Goal: Task Accomplishment & Management: Use online tool/utility

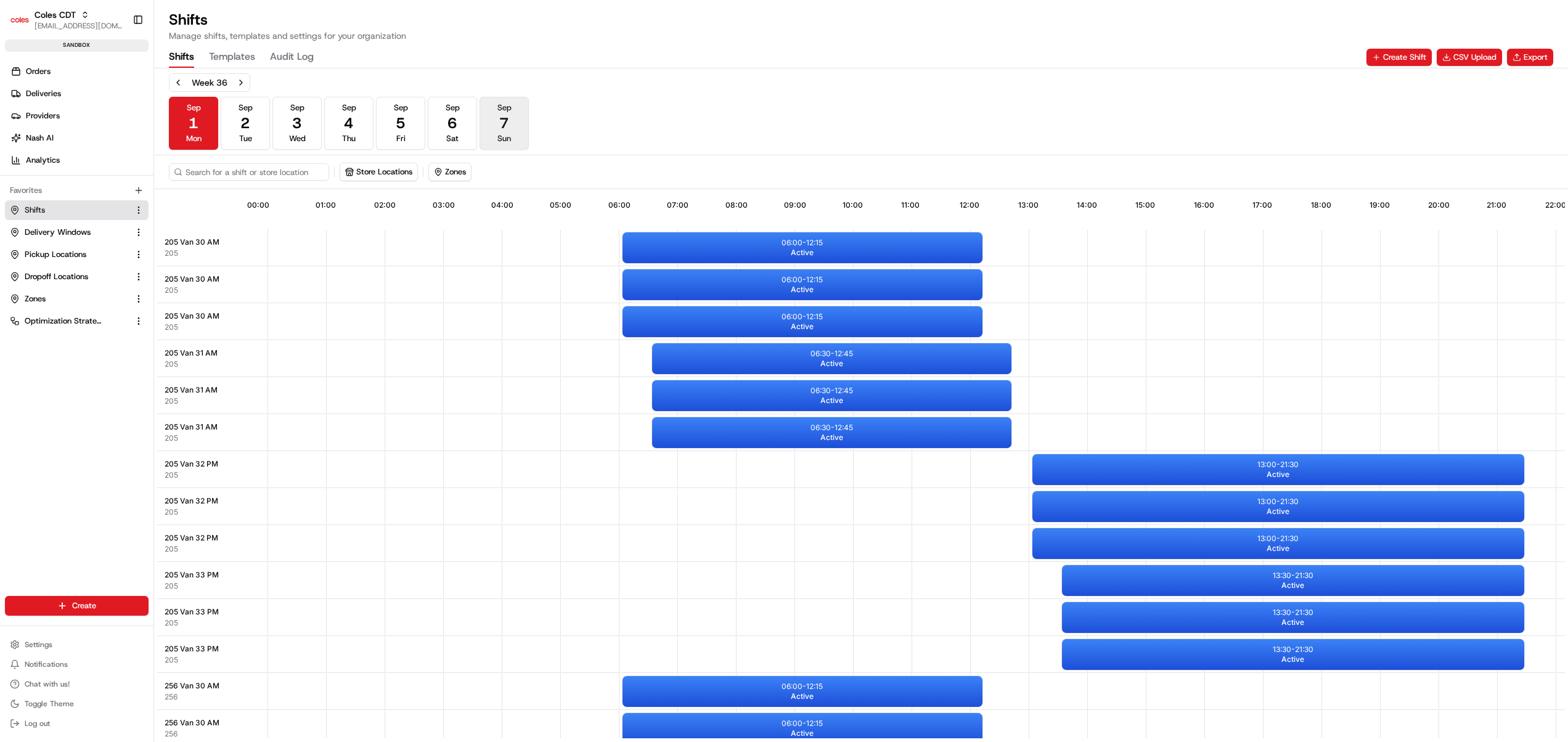
click at [496, 116] on button "Sep 7 Sun" at bounding box center [504, 123] width 49 height 53
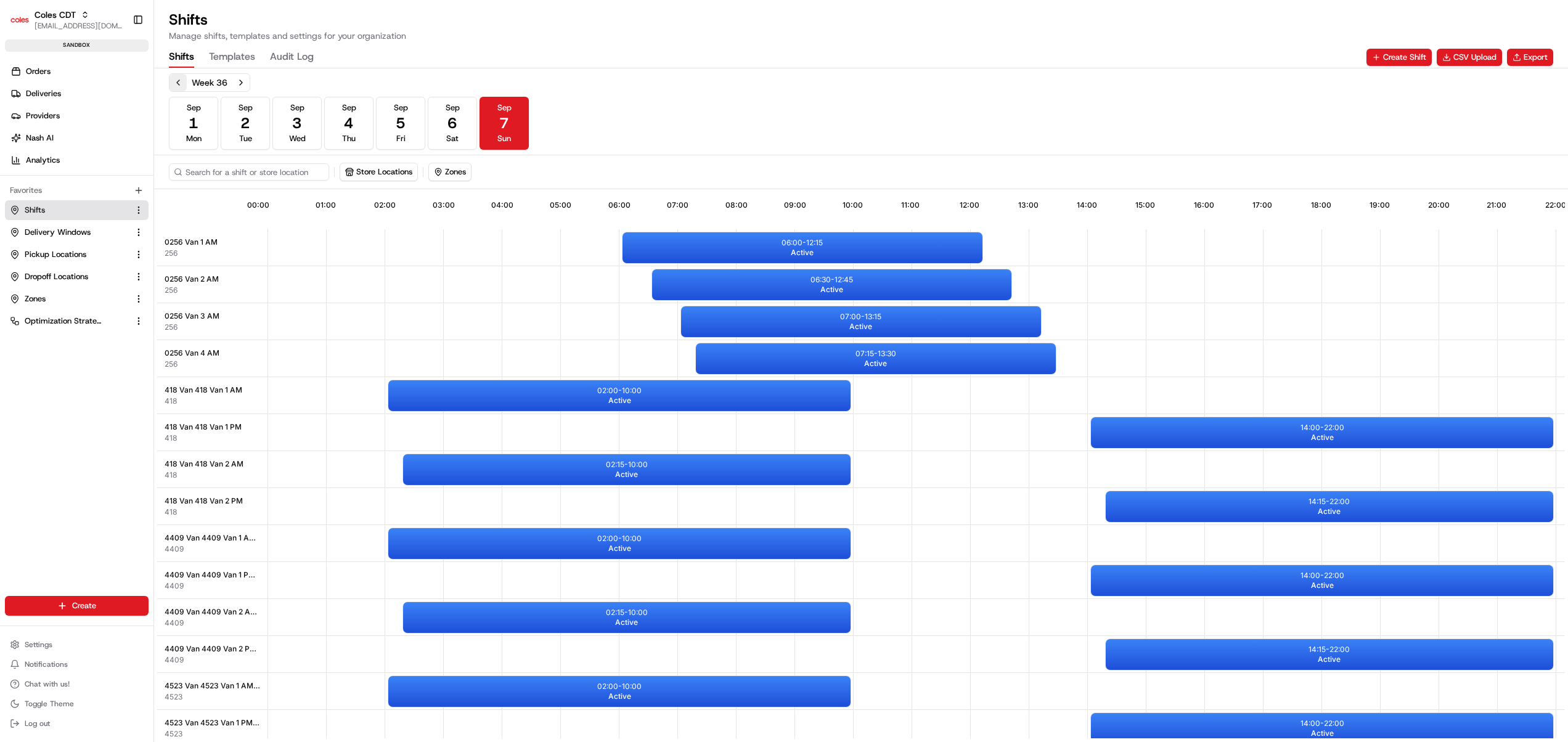
click at [173, 79] on button "Previous week" at bounding box center [178, 82] width 17 height 17
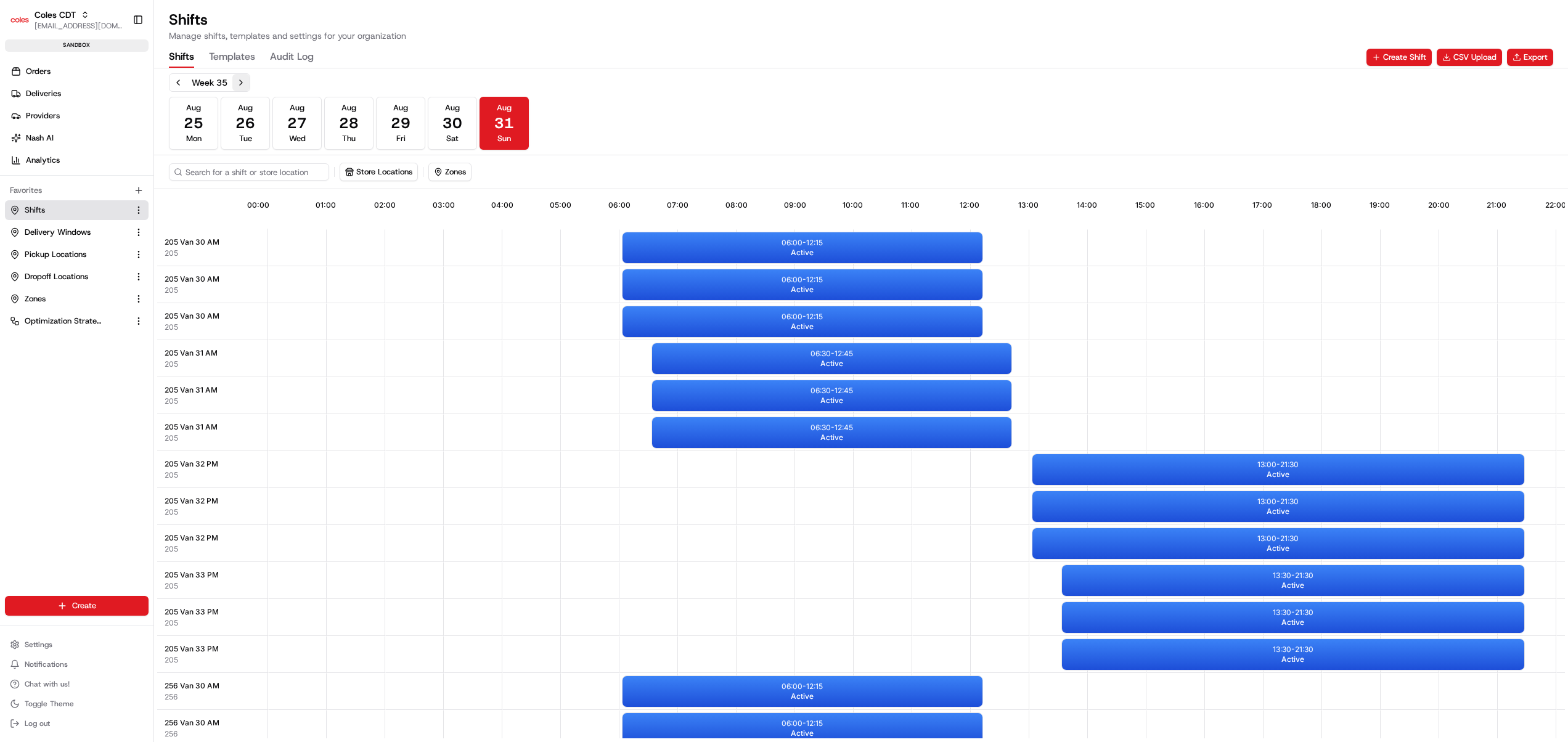
click at [243, 84] on button "Next week" at bounding box center [241, 82] width 17 height 17
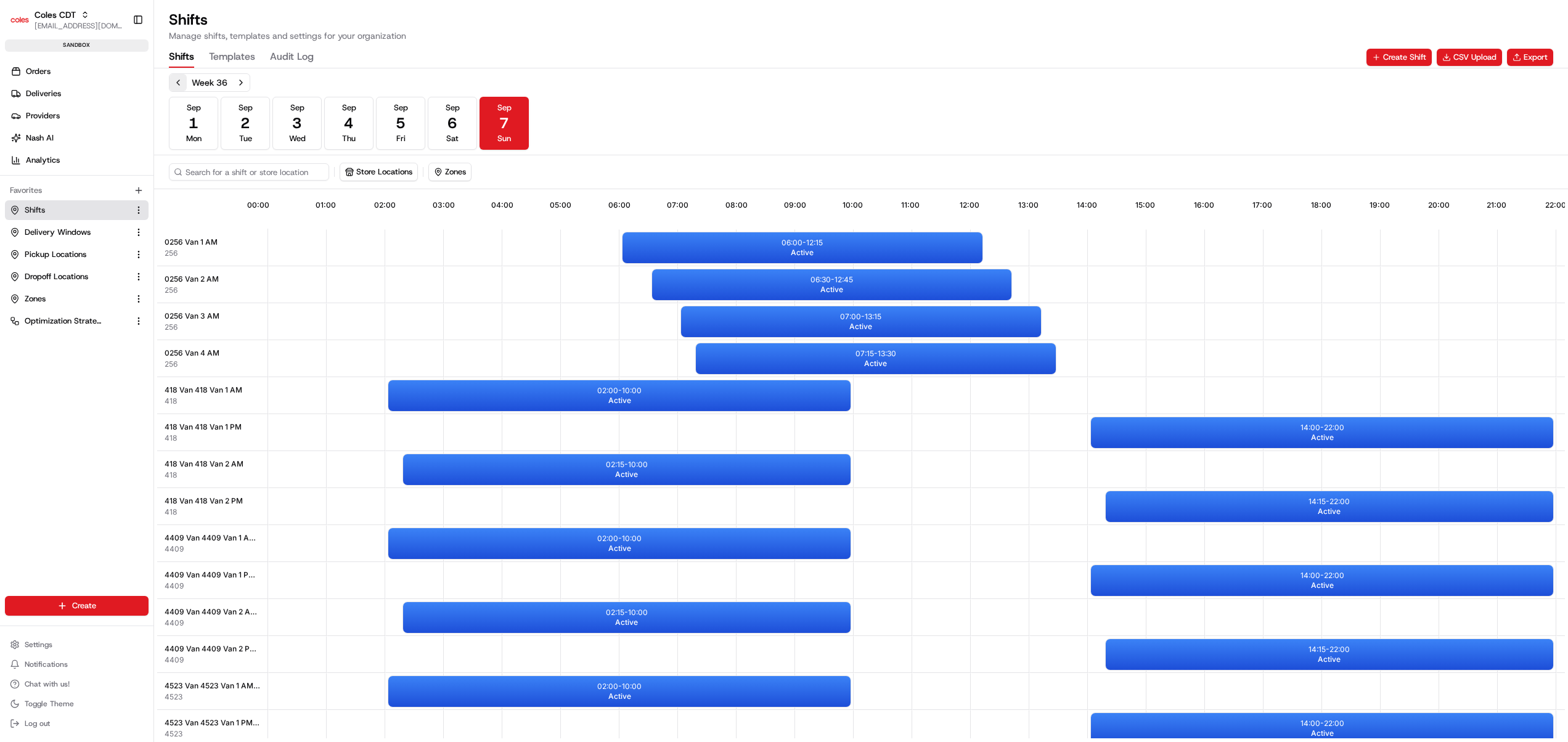
click at [176, 88] on button "Previous week" at bounding box center [178, 82] width 17 height 17
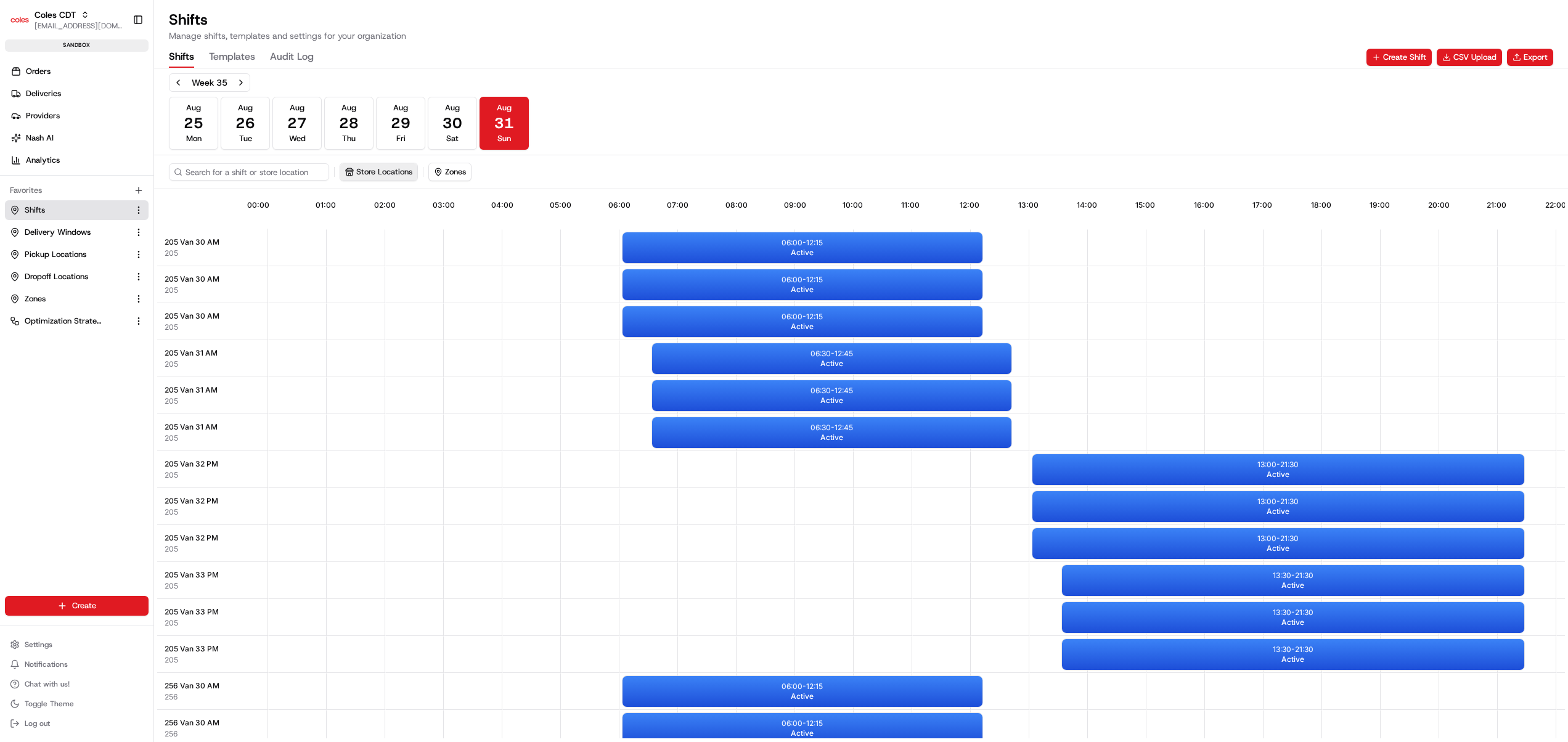
click at [385, 176] on button "Store Locations" at bounding box center [378, 172] width 77 height 17
type input "314"
click at [422, 281] on span "Mirrabooka (314)" at bounding box center [435, 286] width 151 height 11
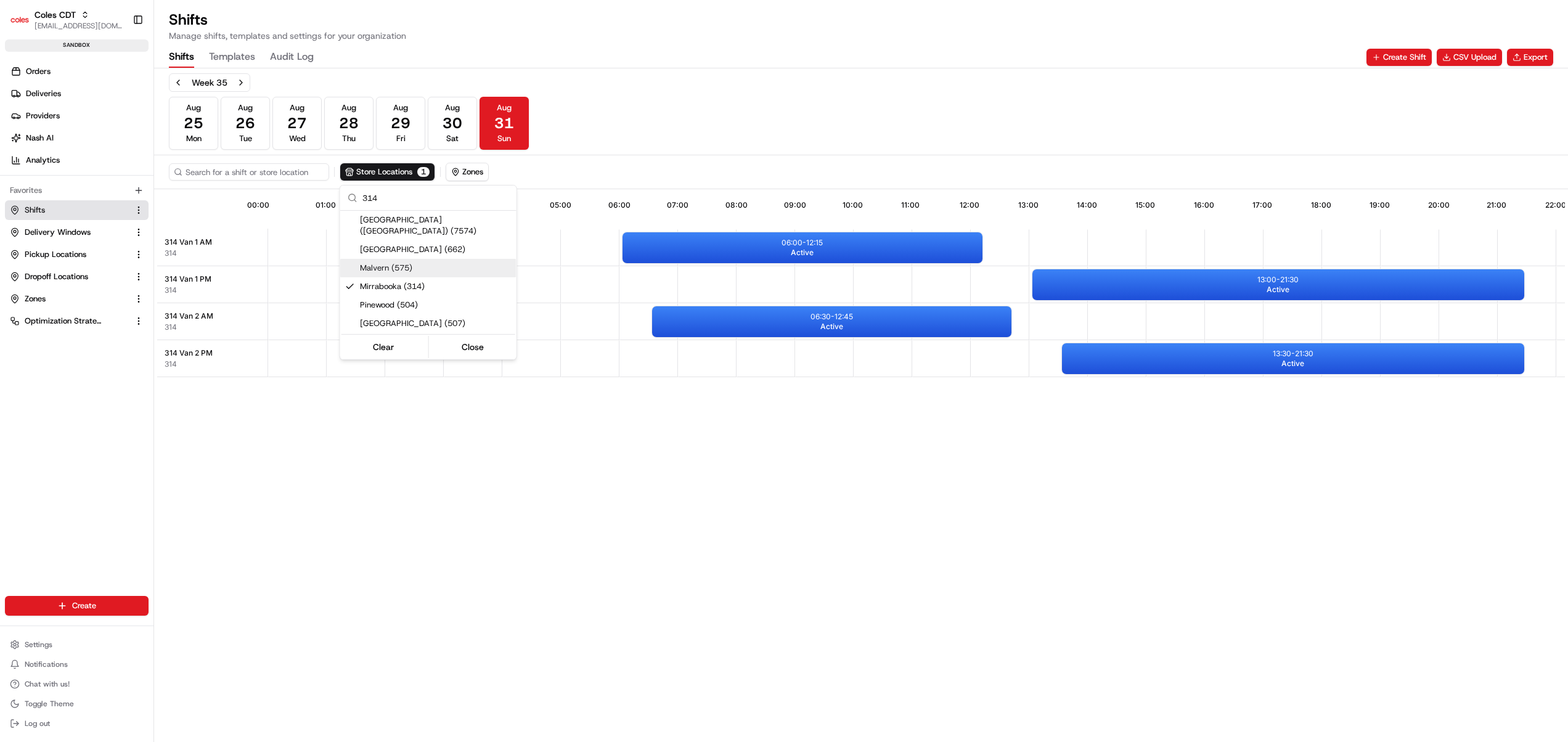
click at [794, 146] on html "Coles CDT harsh.seth@coles.com.au Toggle Sidebar sandbox Orders Deliveries Prov…" at bounding box center [784, 371] width 1568 height 742
click at [240, 84] on button "Next week" at bounding box center [241, 82] width 17 height 17
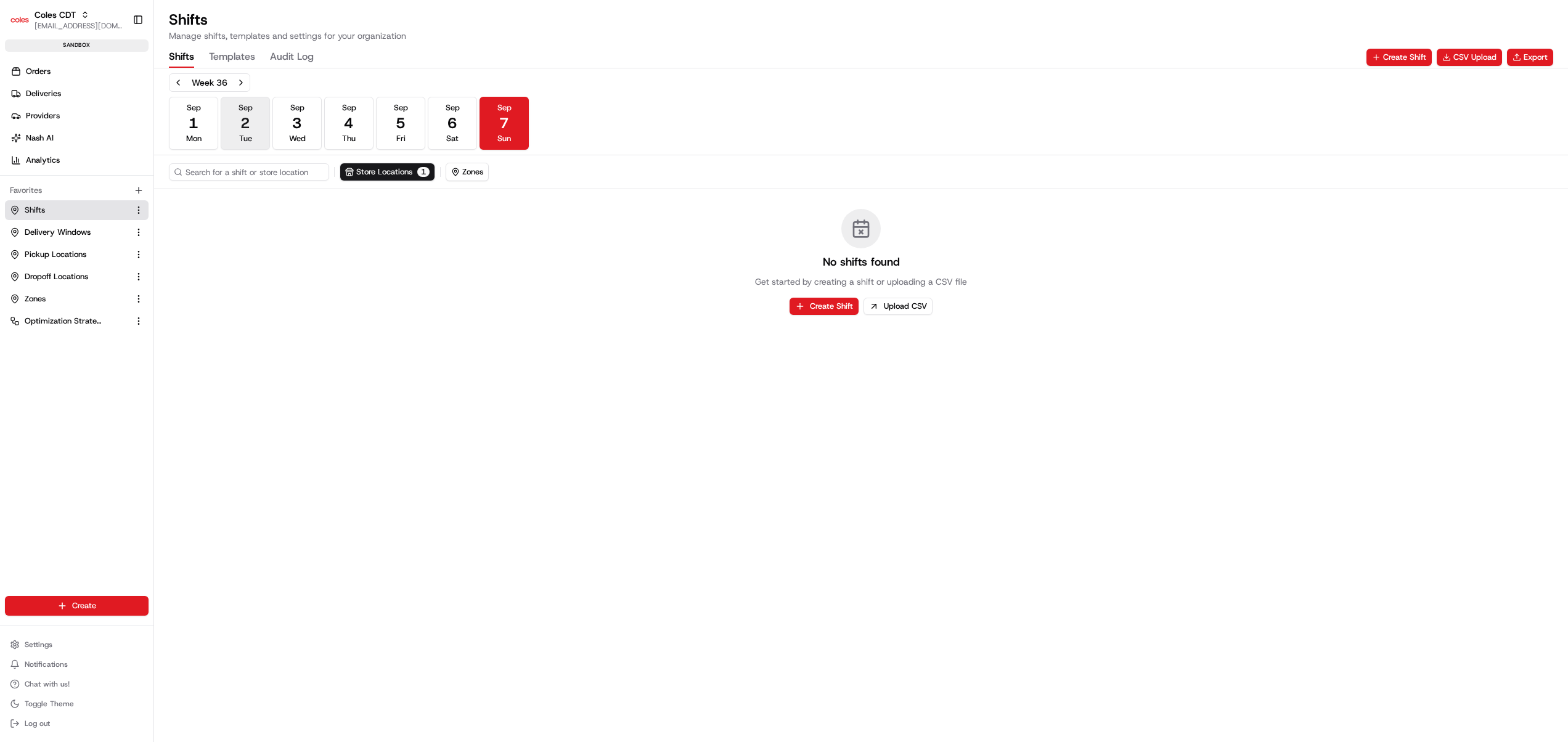
click at [232, 121] on button "Sep 2 Tue" at bounding box center [245, 123] width 49 height 53
click at [422, 173] on span "1" at bounding box center [423, 171] width 12 height 10
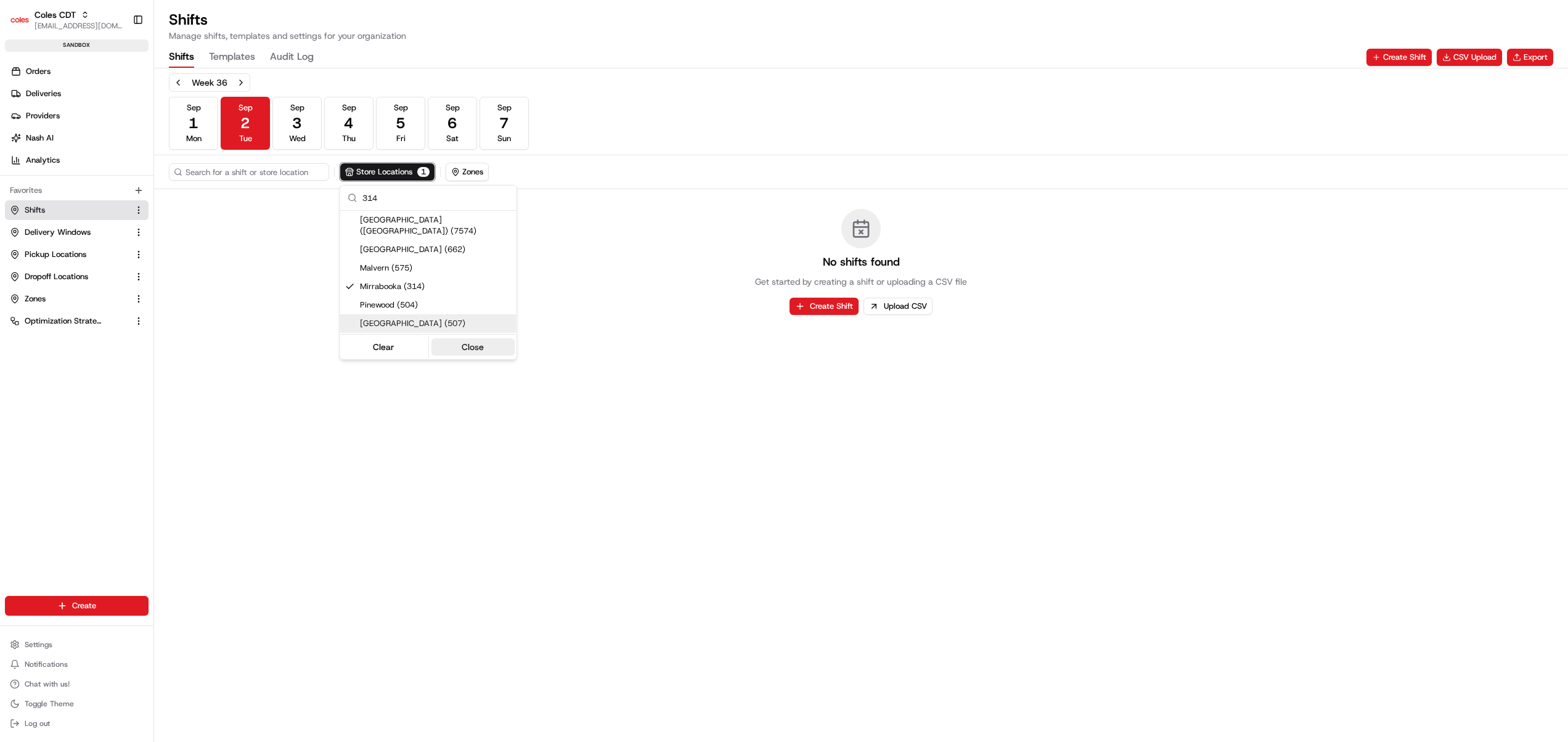
click at [476, 339] on button "Close" at bounding box center [473, 347] width 84 height 17
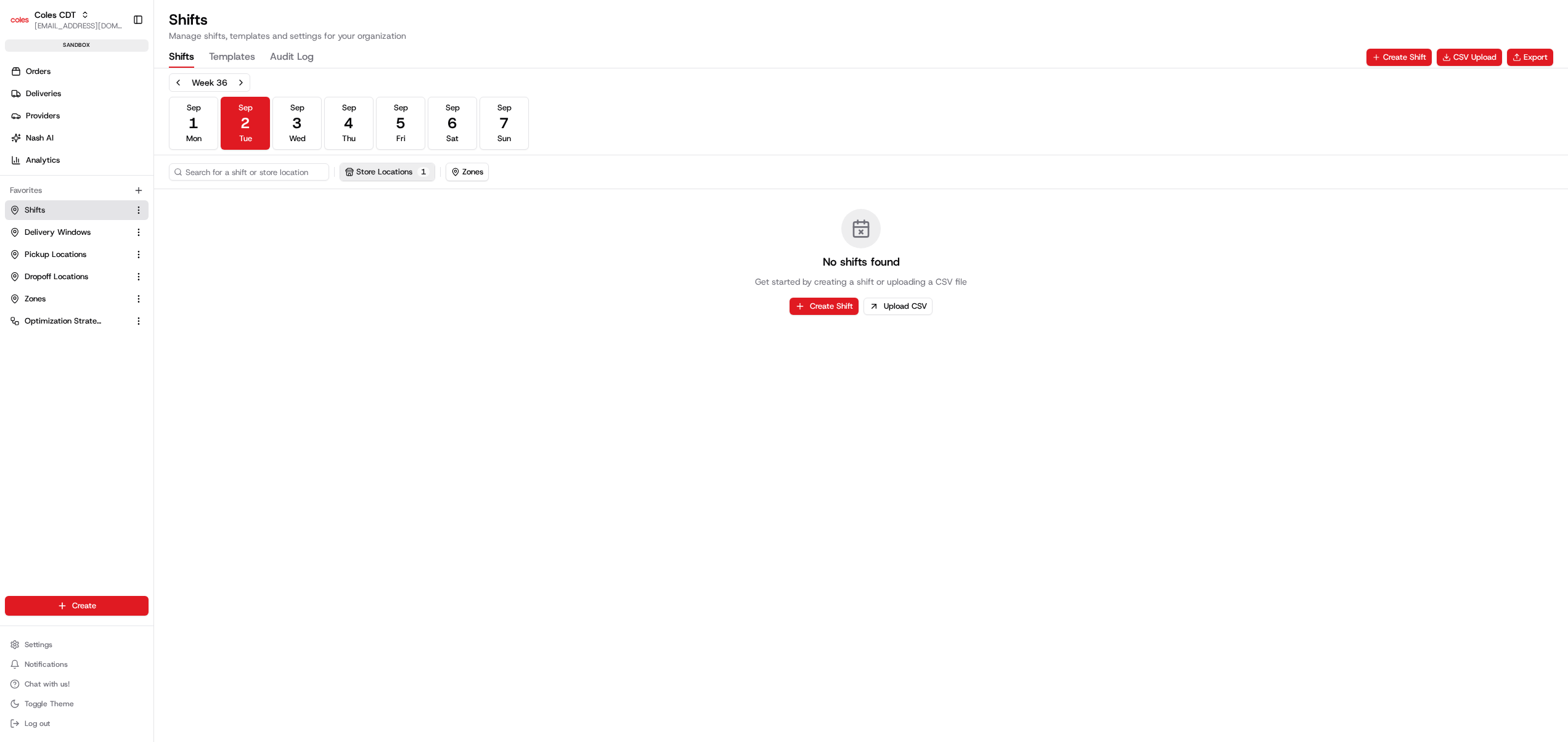
click at [397, 173] on button "Store Locations 1" at bounding box center [387, 172] width 95 height 17
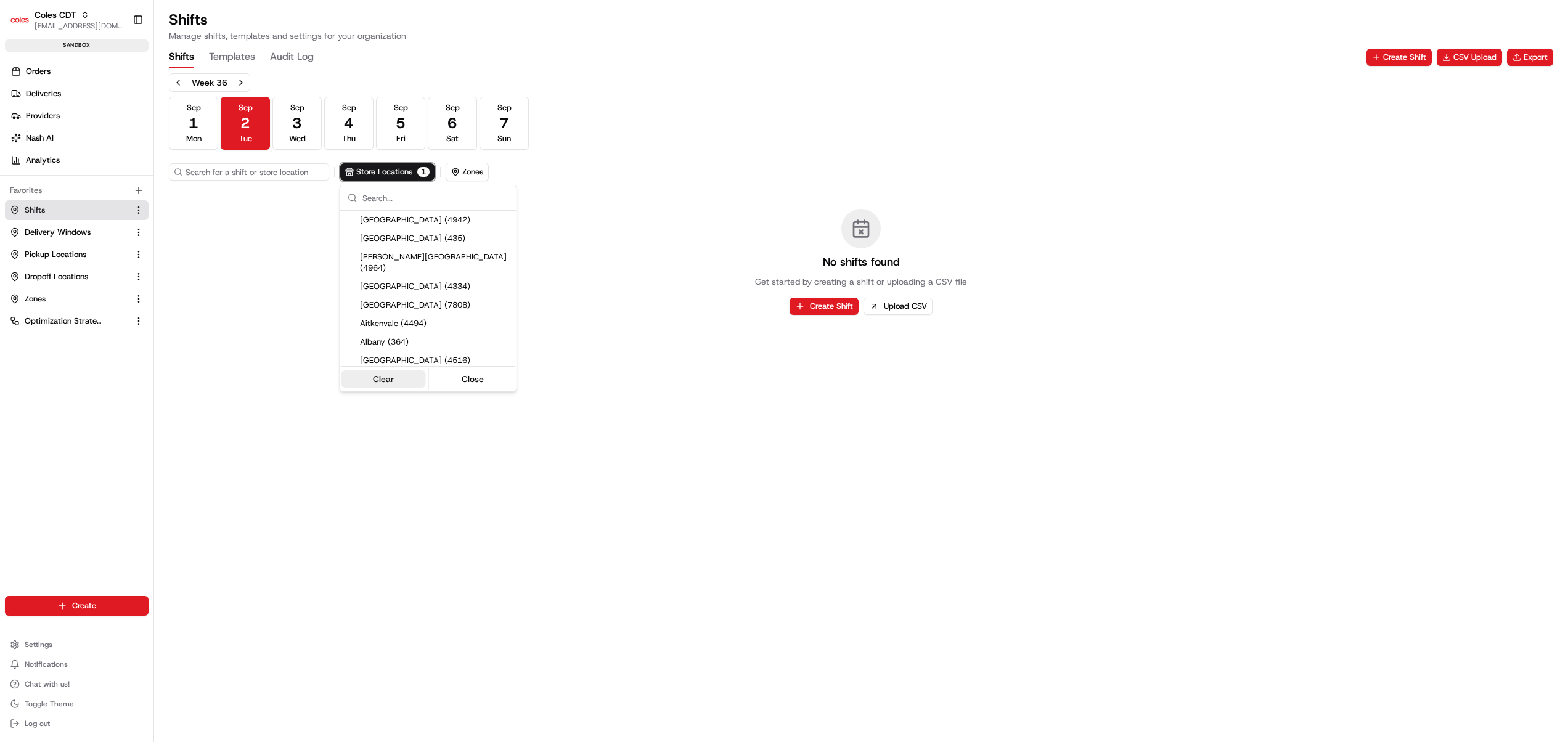
click at [400, 373] on button "Clear" at bounding box center [383, 379] width 84 height 17
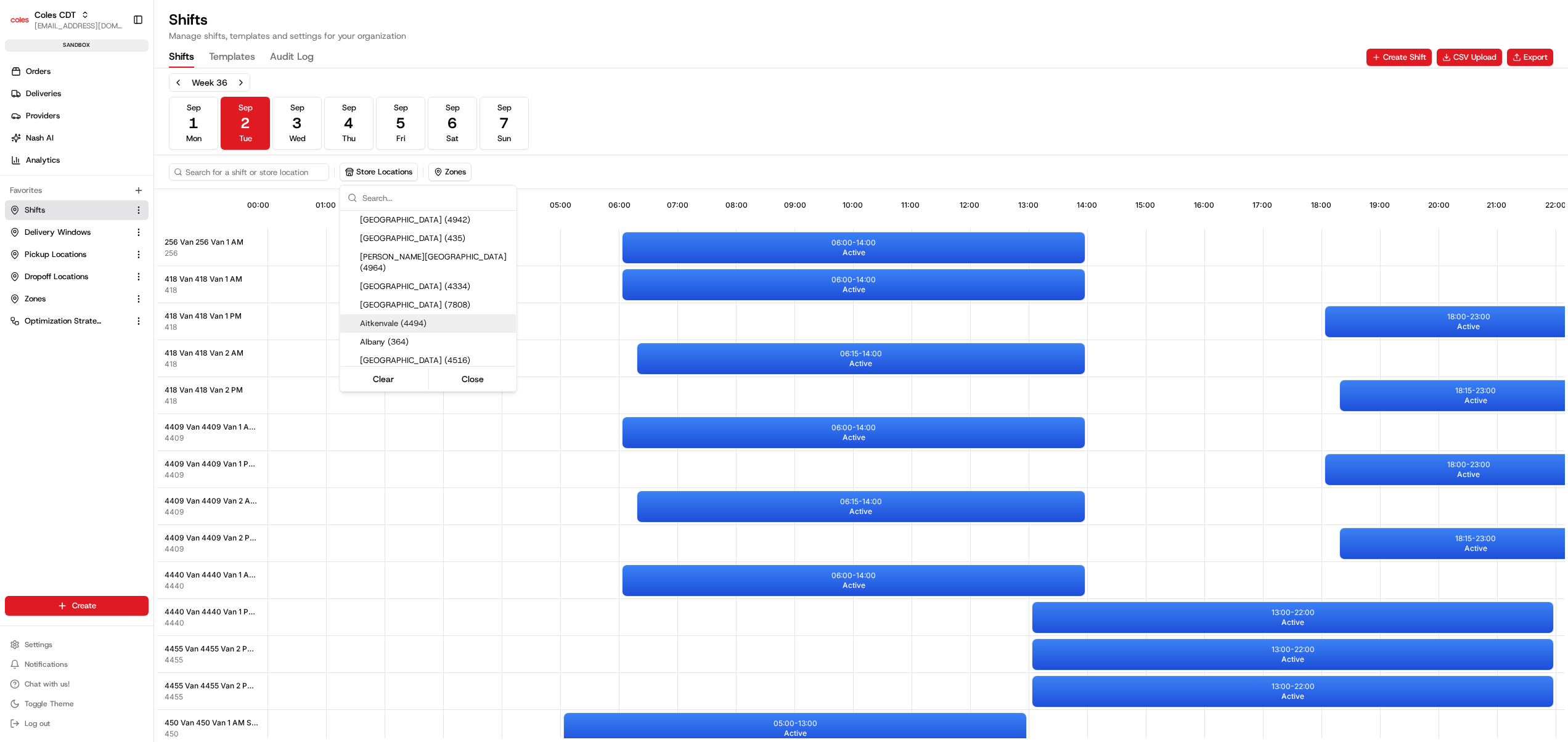
click at [388, 170] on html "Coles CDT [EMAIL_ADDRESS][DOMAIN_NAME] Toggle Sidebar sandbox Orders Deliveries…" at bounding box center [784, 371] width 1568 height 742
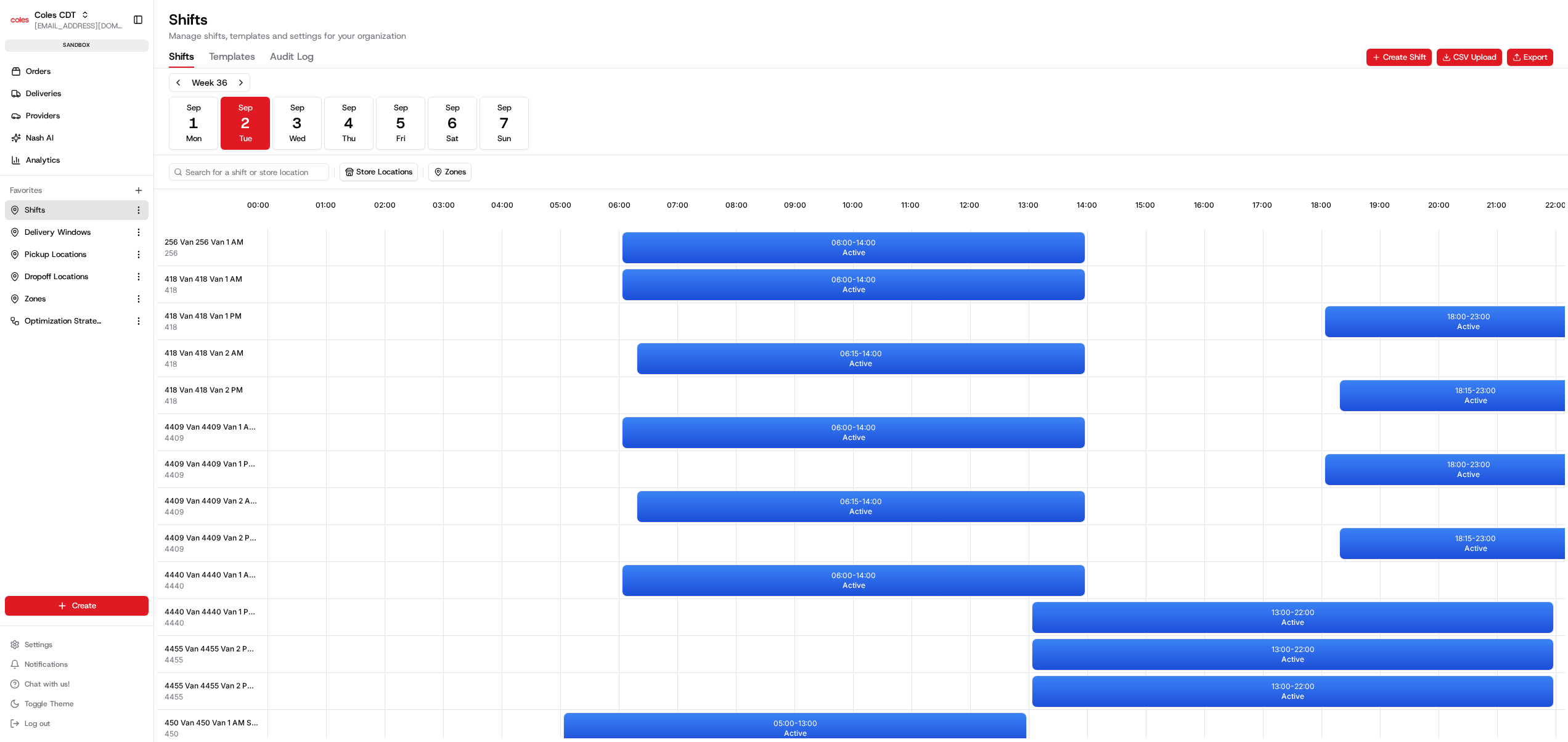
click at [388, 170] on button "Store Locations" at bounding box center [378, 172] width 77 height 17
type input "314"
click at [394, 281] on span "Mirrabooka (314)" at bounding box center [435, 286] width 151 height 11
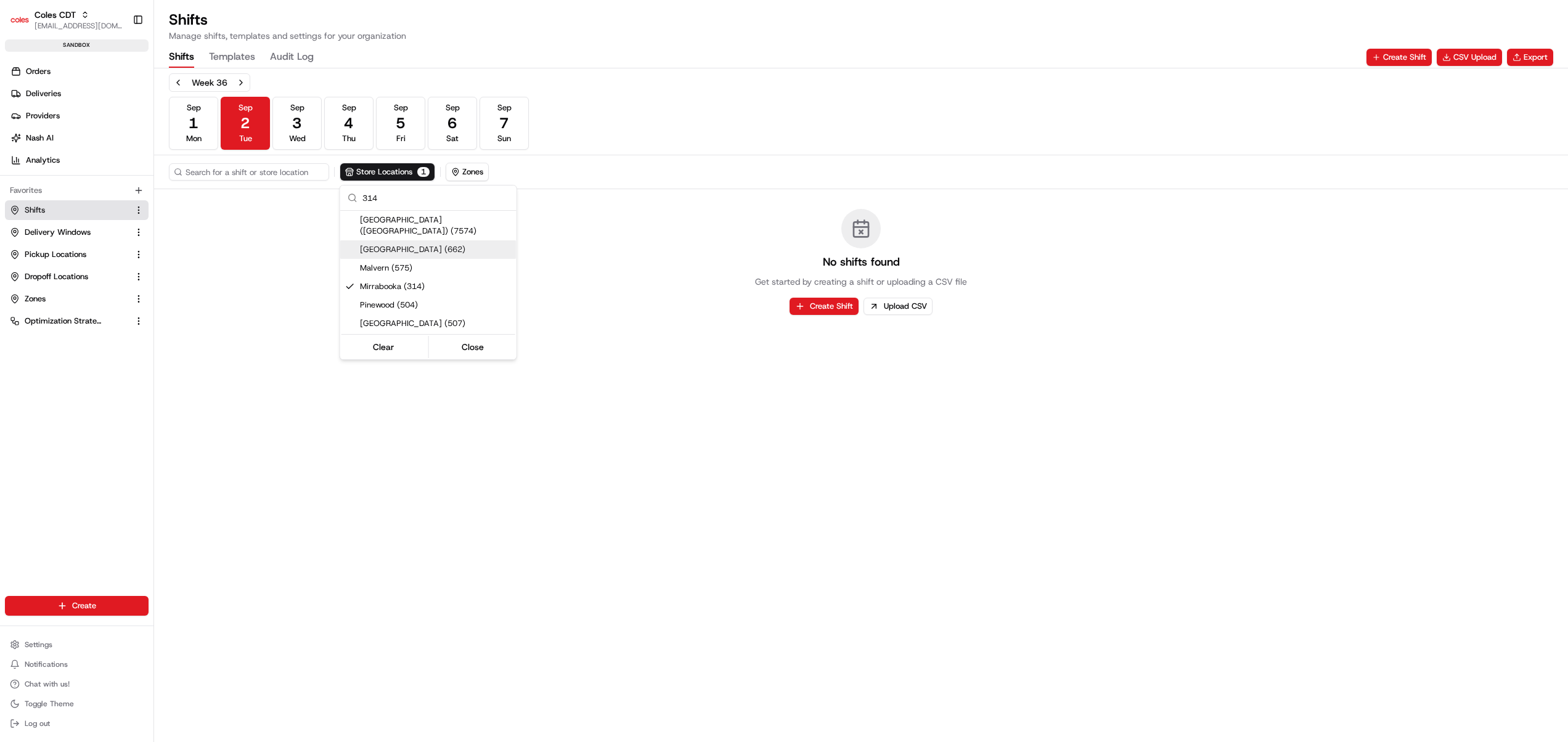
click at [220, 55] on html "Coles CDT [EMAIL_ADDRESS][DOMAIN_NAME] Toggle Sidebar sandbox Orders Deliveries…" at bounding box center [784, 371] width 1568 height 742
click at [220, 55] on button "Templates" at bounding box center [232, 57] width 46 height 21
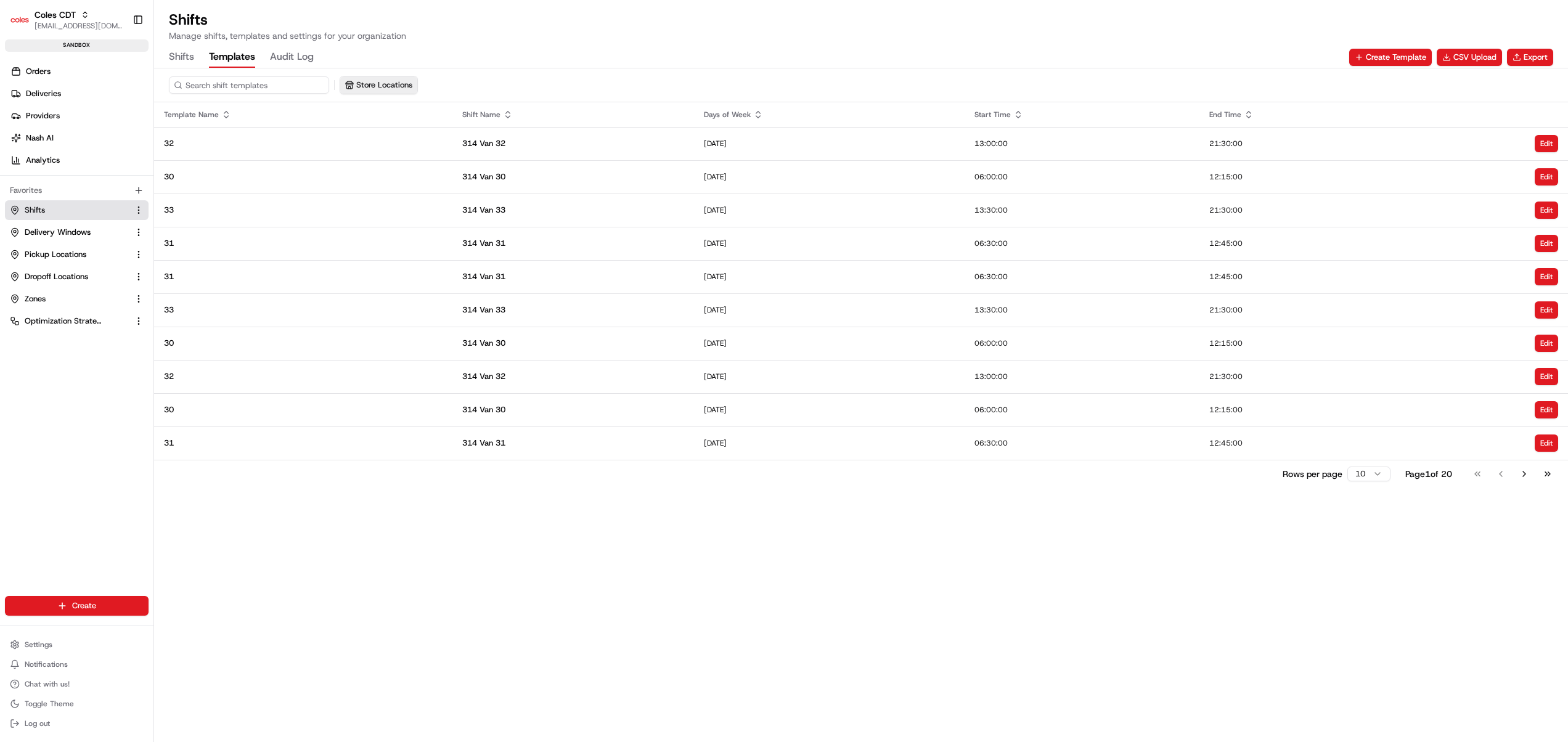
click at [360, 82] on button "Store Locations" at bounding box center [378, 85] width 77 height 17
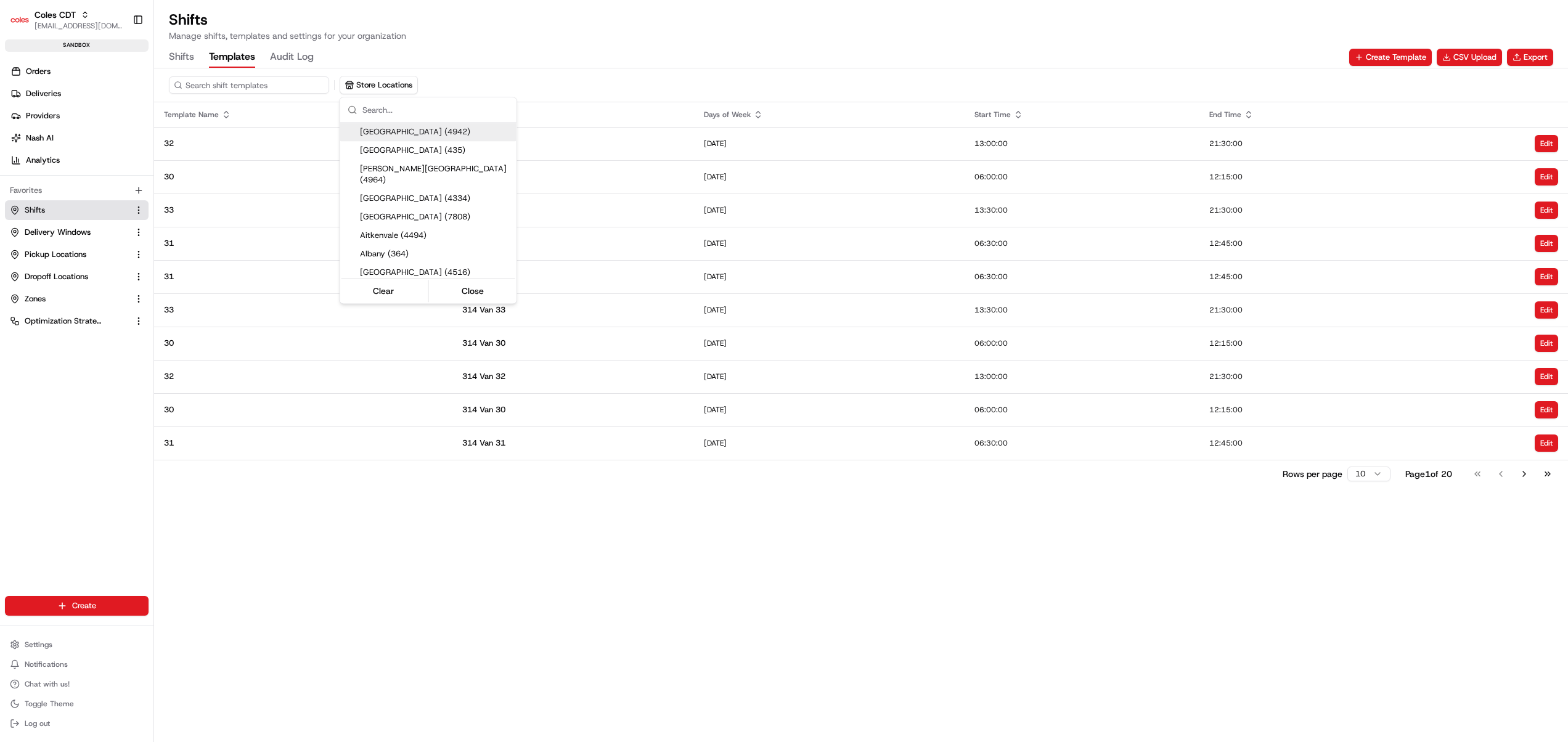
click at [656, 27] on html "Coles CDT [EMAIL_ADDRESS][DOMAIN_NAME] Toggle Sidebar sandbox Orders Deliveries…" at bounding box center [784, 371] width 1568 height 742
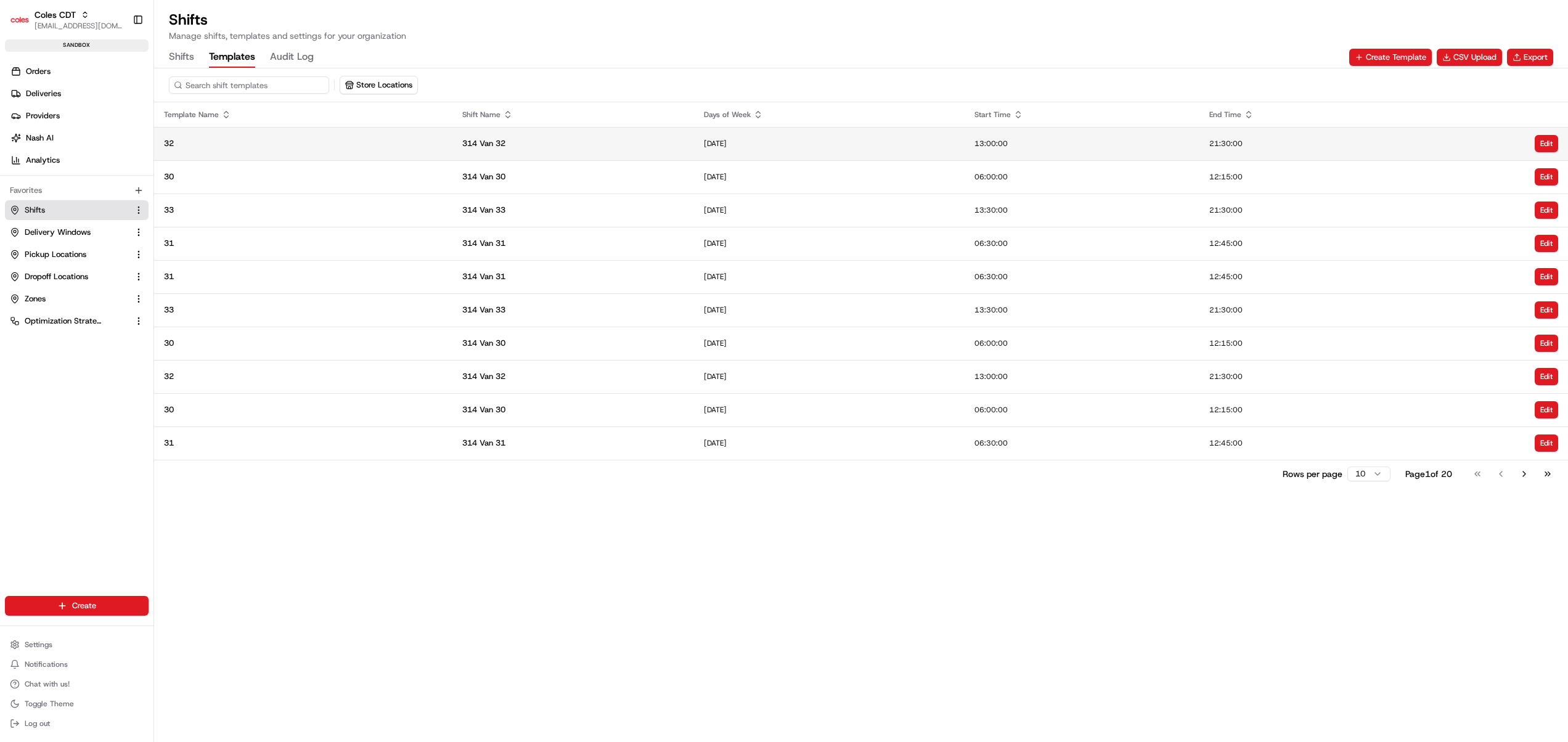
click at [658, 146] on span "314 Van 32" at bounding box center [573, 143] width 221 height 11
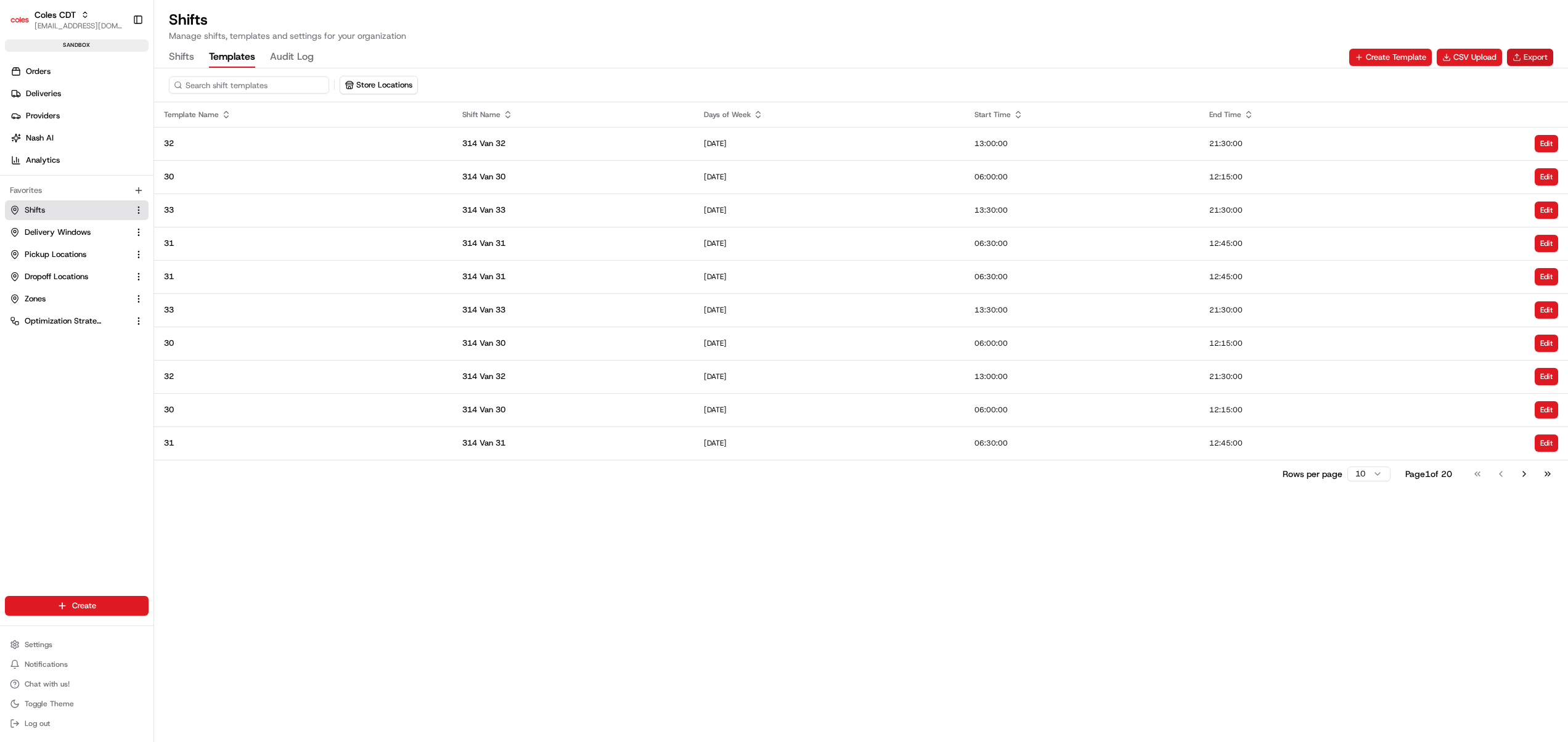
click at [1526, 55] on button "Export" at bounding box center [1530, 57] width 46 height 17
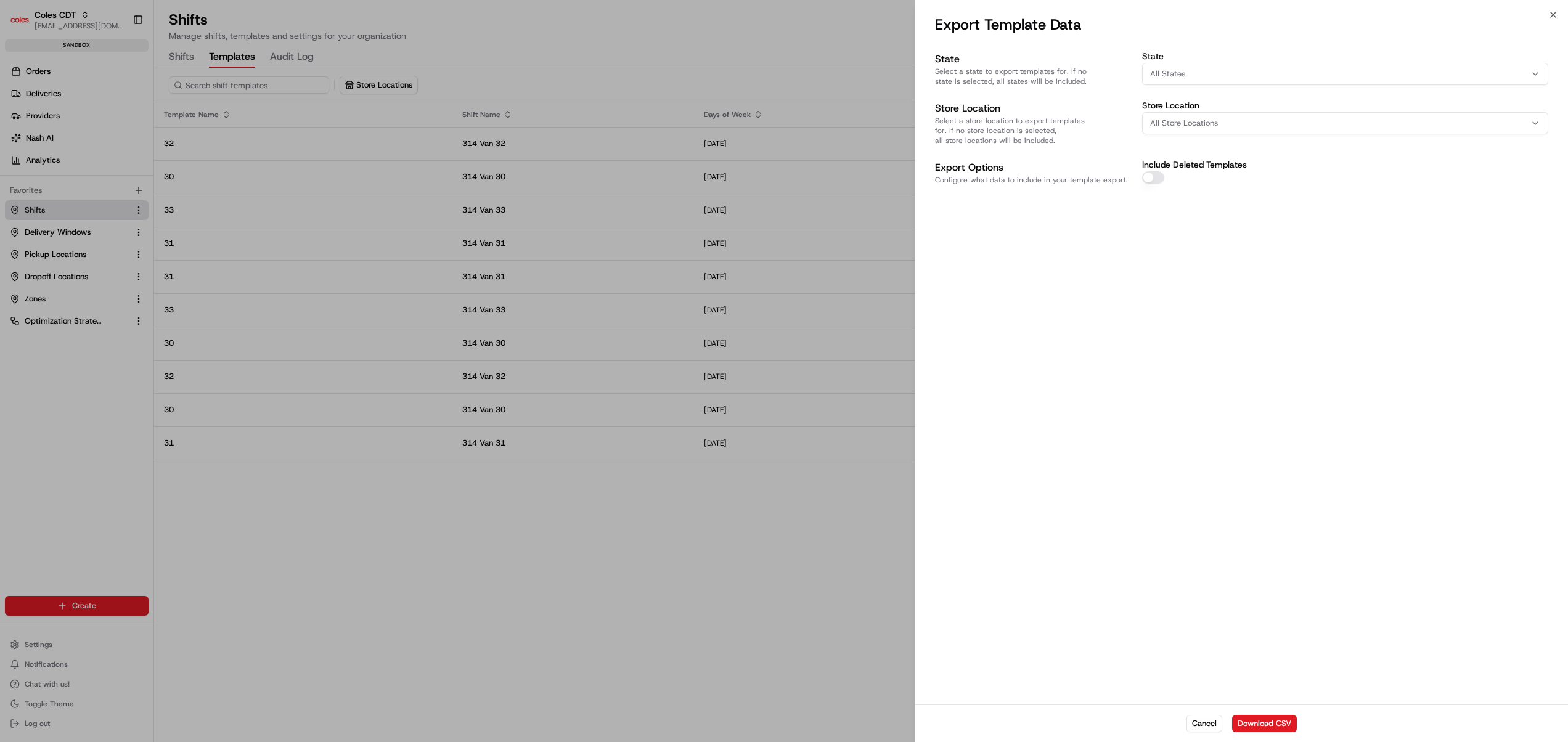
click at [1189, 72] on div "All States" at bounding box center [1345, 73] width 400 height 11
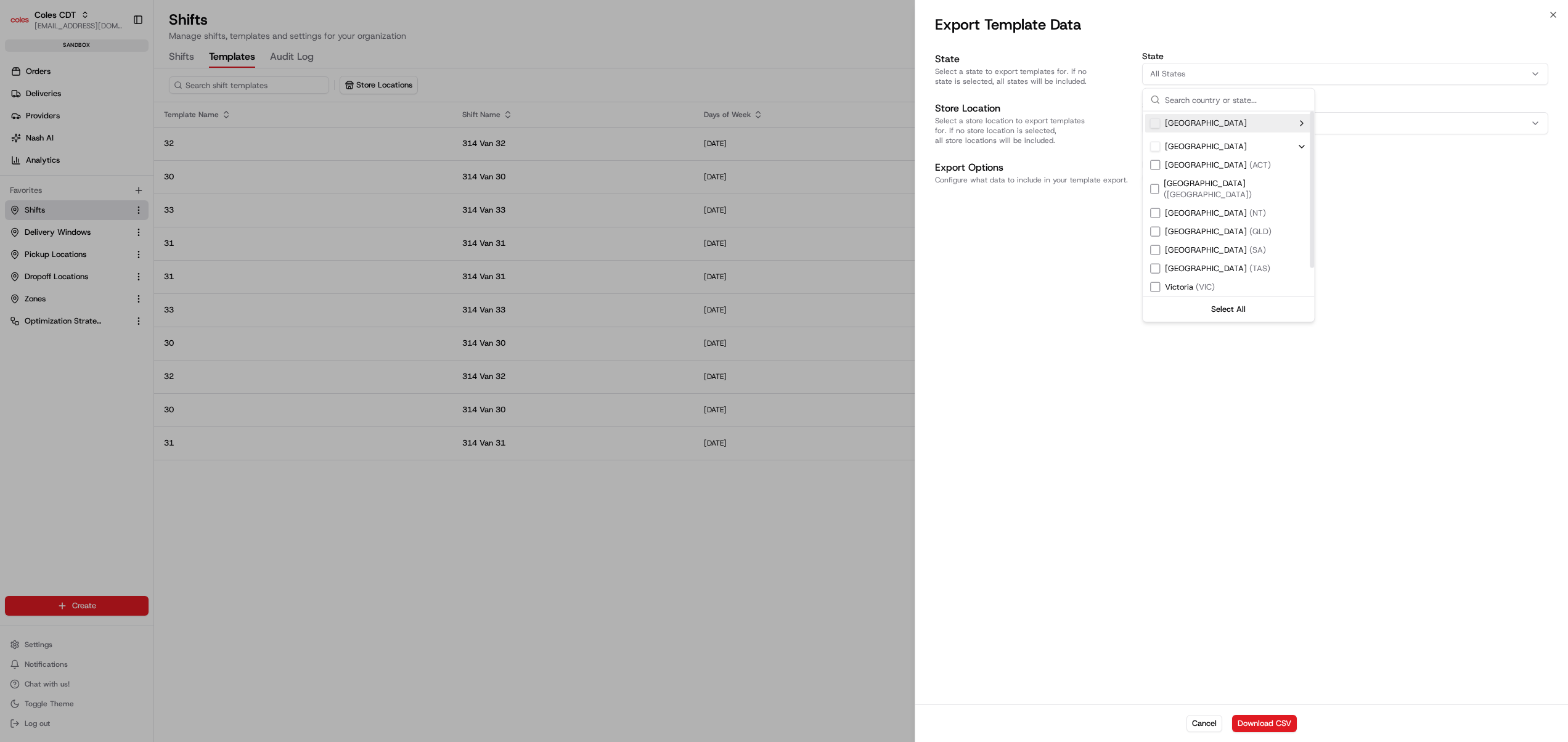
click at [1505, 314] on div "State Select a state to export templates for. If no state is selected, all stat…" at bounding box center [1242, 376] width 653 height 655
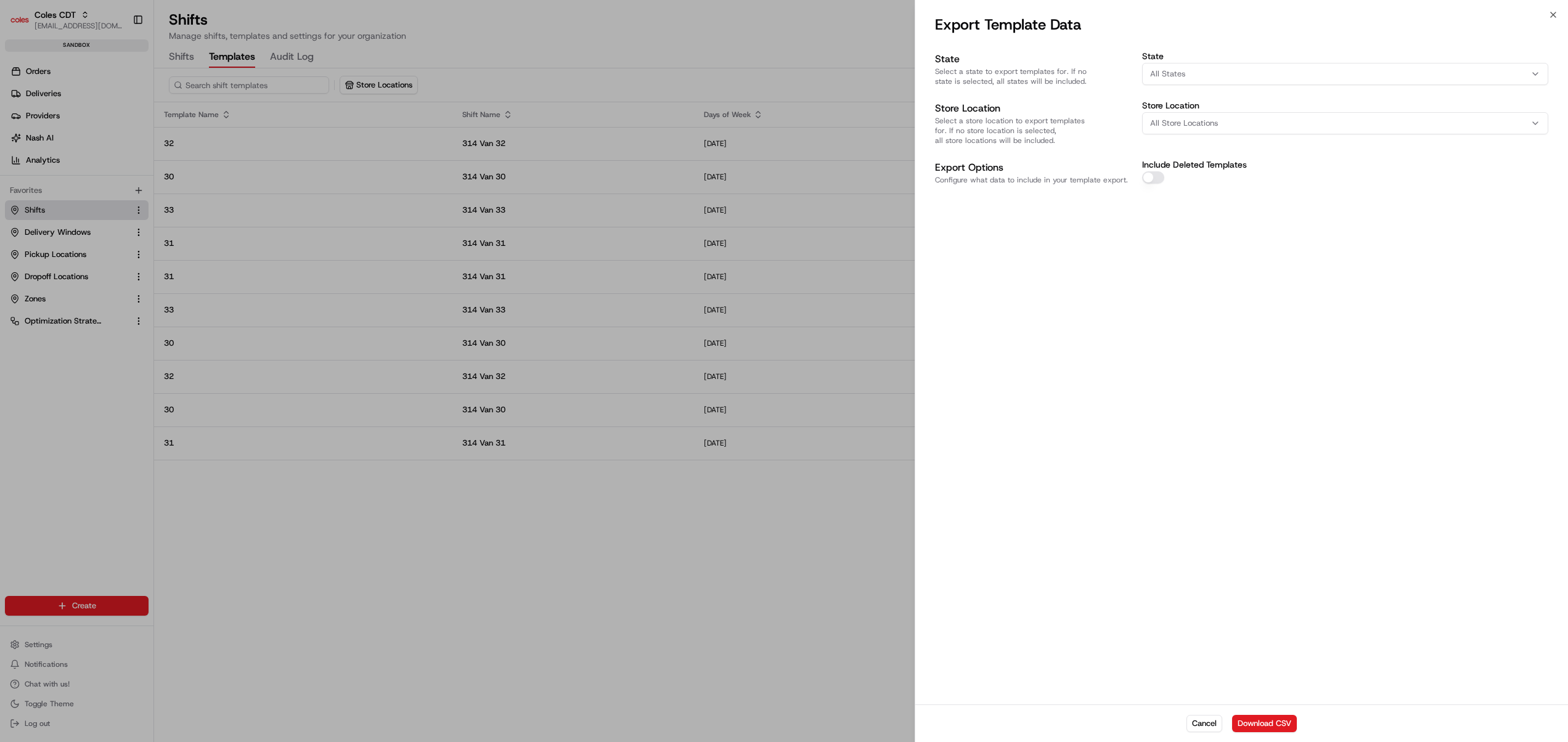
click at [1249, 127] on div "All Store Locations" at bounding box center [1345, 123] width 400 height 11
type input "314"
click at [1228, 234] on span "Mirrabooka (314)" at bounding box center [1238, 239] width 151 height 11
click at [1273, 519] on body "Coles CDT [EMAIL_ADDRESS][DOMAIN_NAME] Toggle Sidebar sandbox Orders Deliveries…" at bounding box center [784, 371] width 1568 height 742
click at [1261, 729] on button "Download CSV" at bounding box center [1264, 723] width 65 height 17
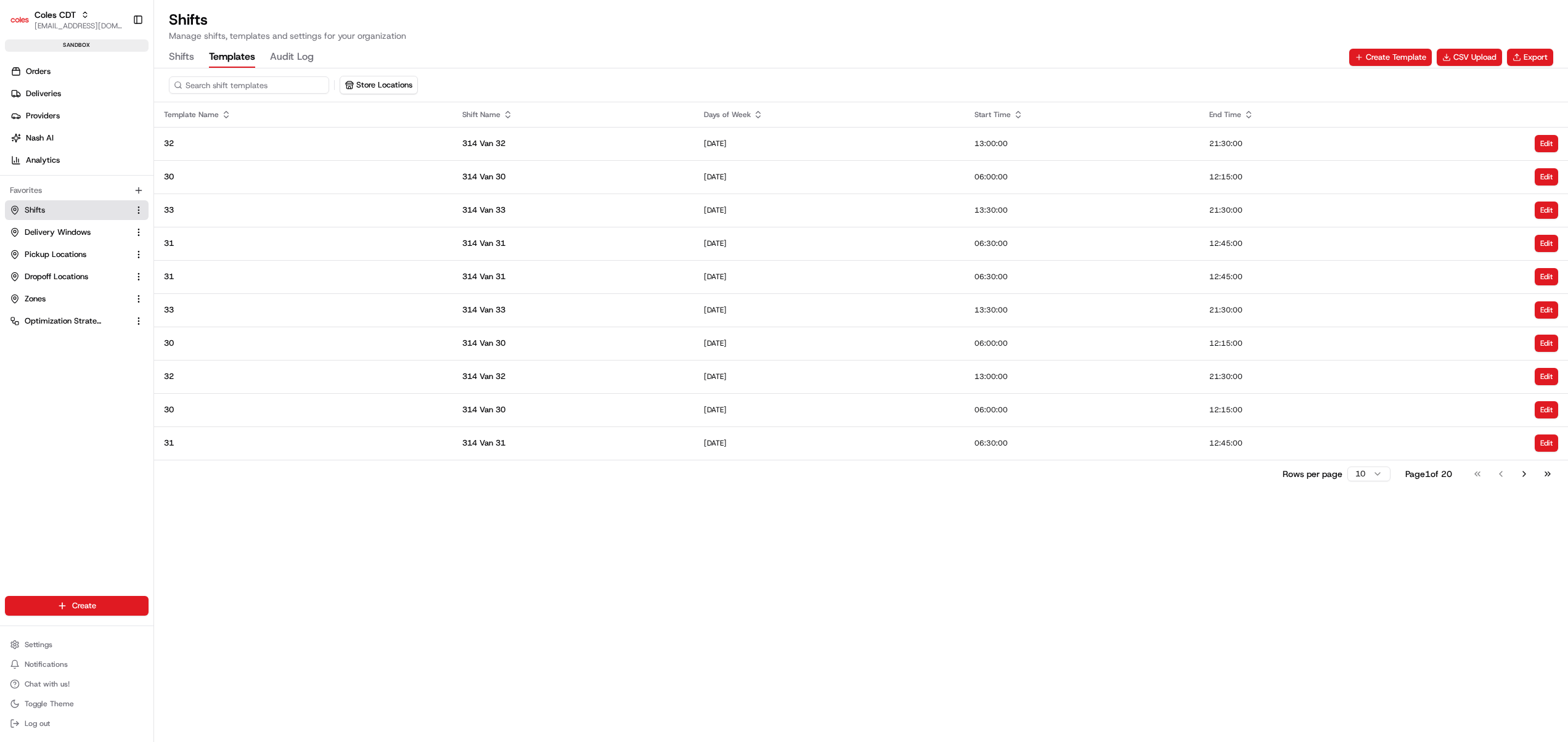
click at [1376, 476] on html "Coles CDT [EMAIL_ADDRESS][DOMAIN_NAME] Toggle Sidebar sandbox Orders Deliveries…" at bounding box center [784, 371] width 1568 height 742
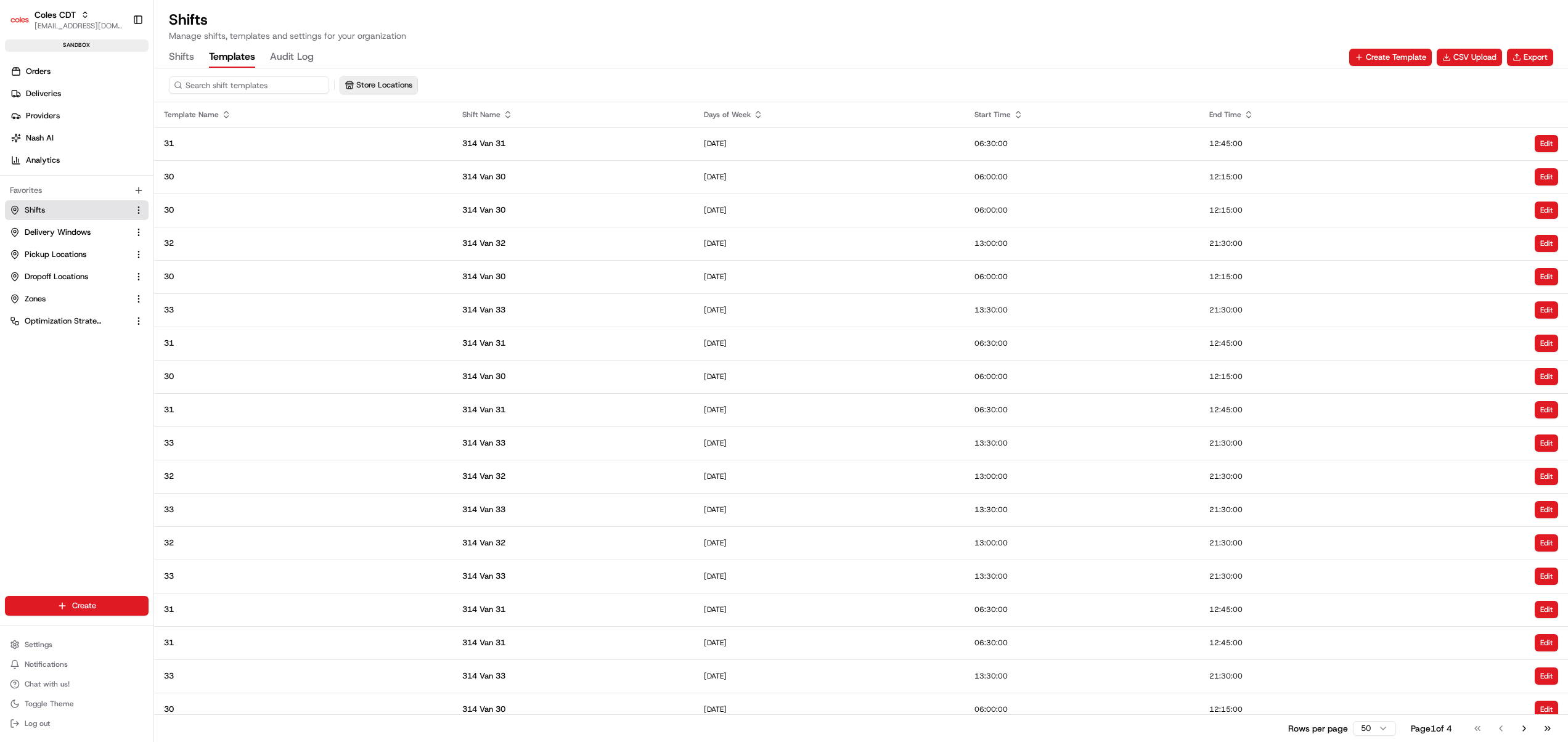
click at [392, 85] on button "Store Locations" at bounding box center [378, 85] width 77 height 17
type input "314"
click at [407, 193] on span "Mirrabooka (314)" at bounding box center [435, 198] width 151 height 11
click at [771, 68] on html "Coles CDT [EMAIL_ADDRESS][DOMAIN_NAME] Toggle Sidebar sandbox Orders Deliveries…" at bounding box center [784, 371] width 1568 height 742
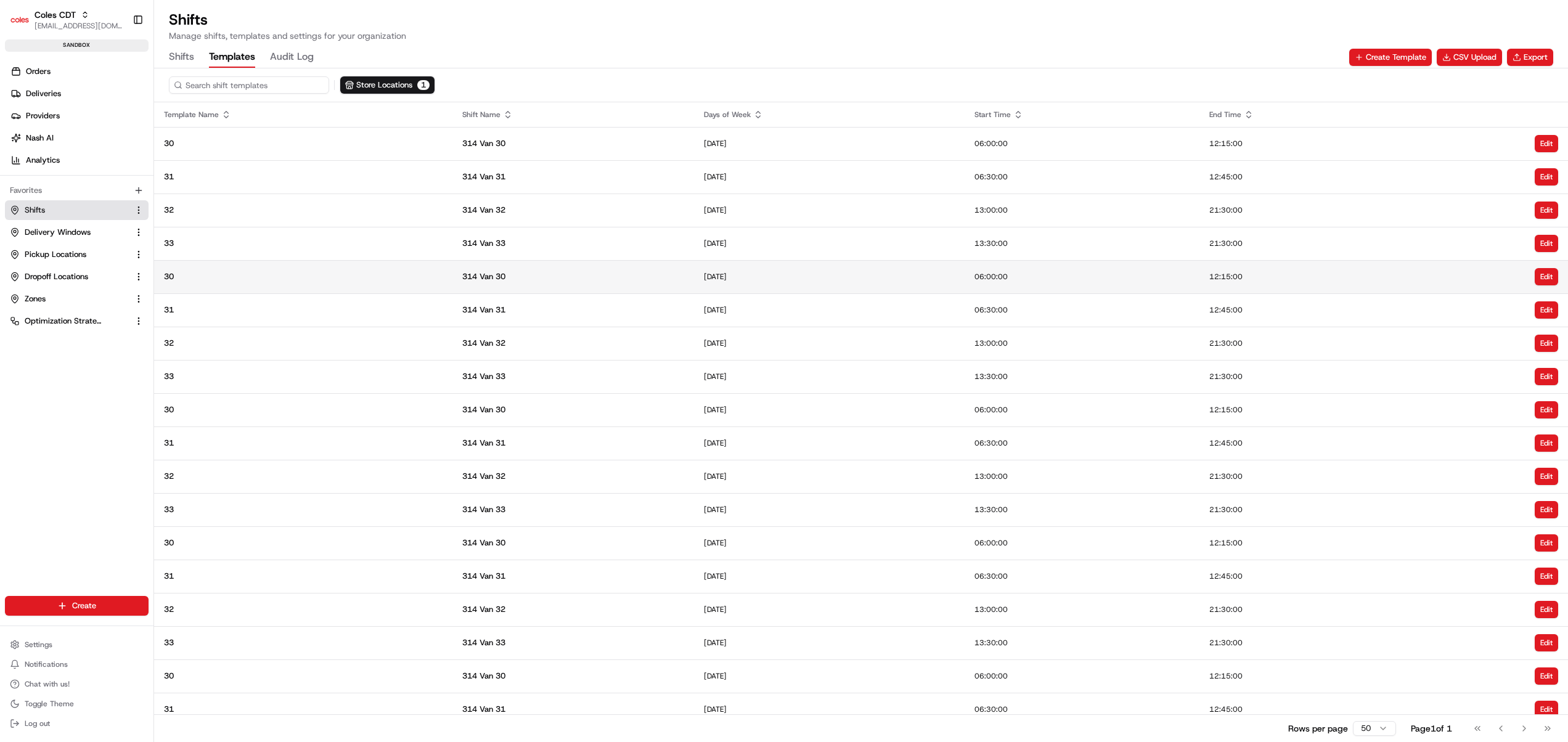
scroll to position [345, 0]
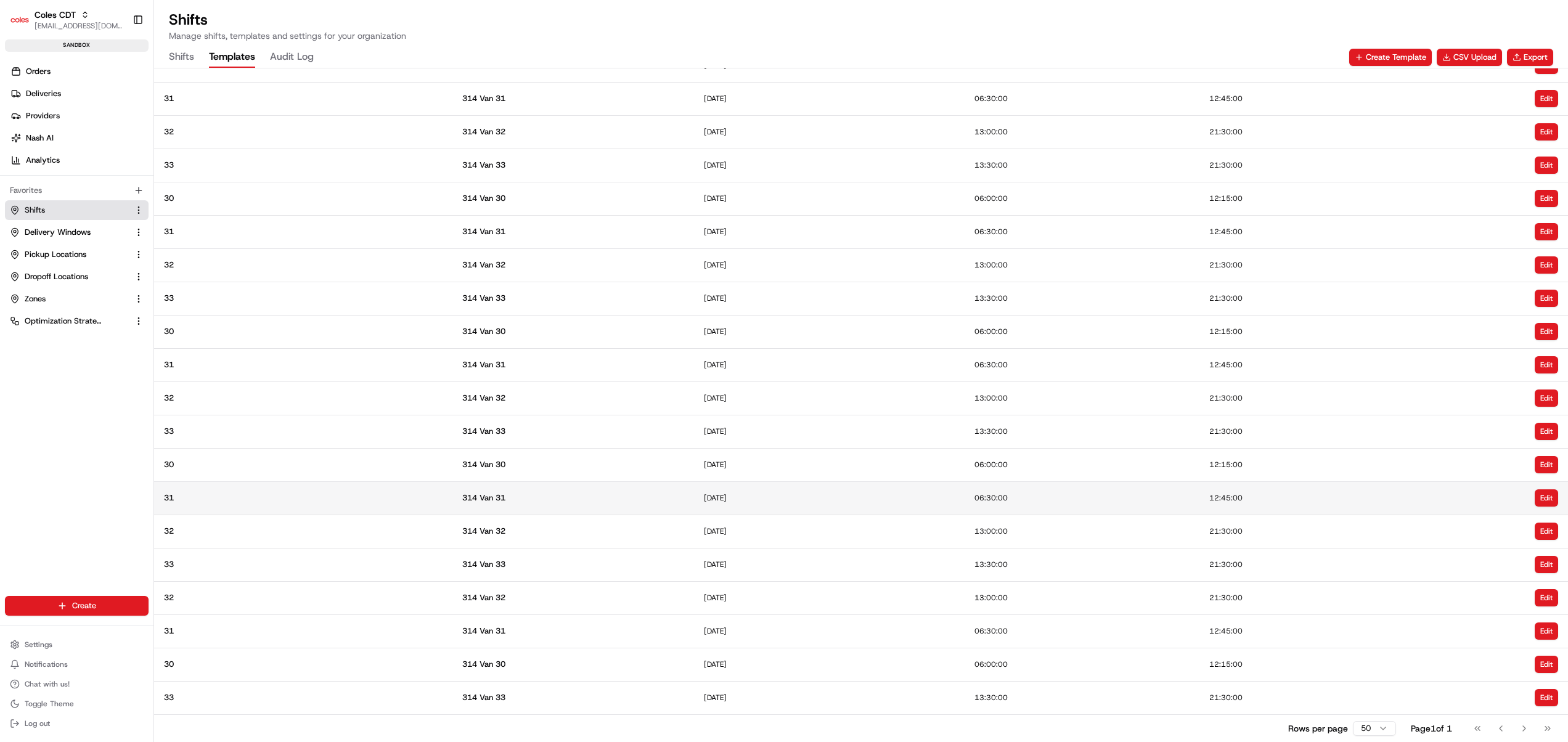
click at [302, 495] on span "31" at bounding box center [304, 498] width 279 height 11
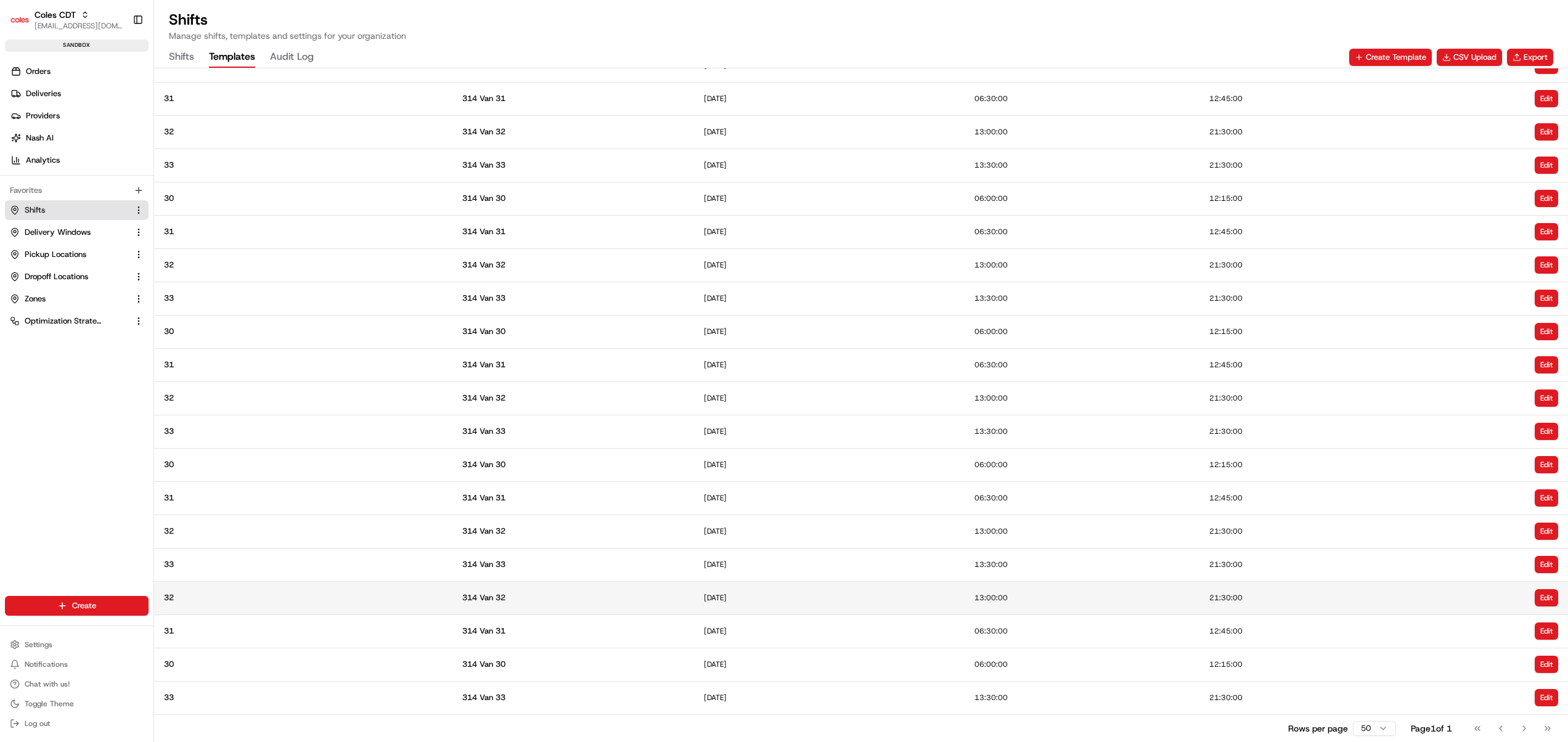
click at [313, 597] on span "32" at bounding box center [304, 598] width 279 height 11
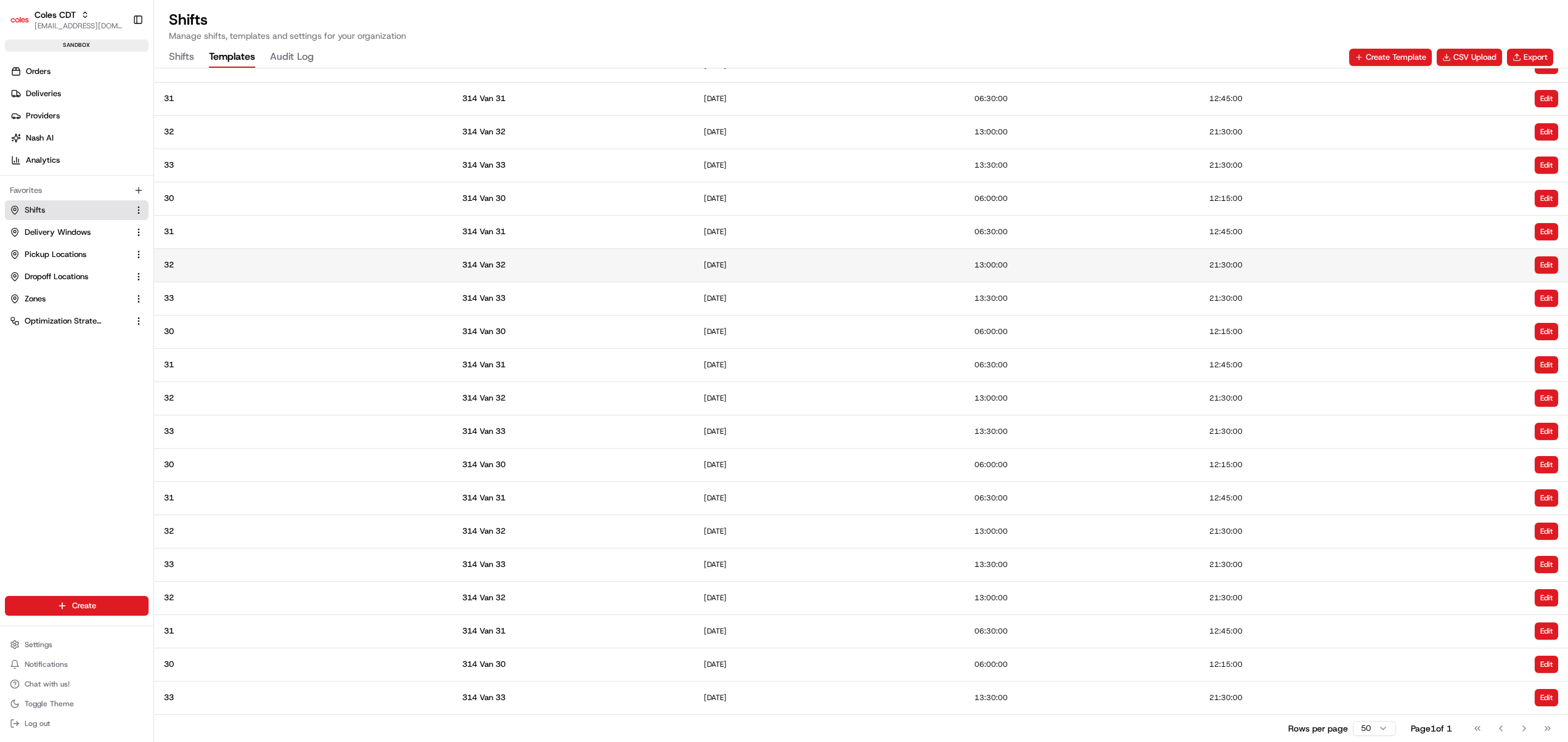
scroll to position [0, 0]
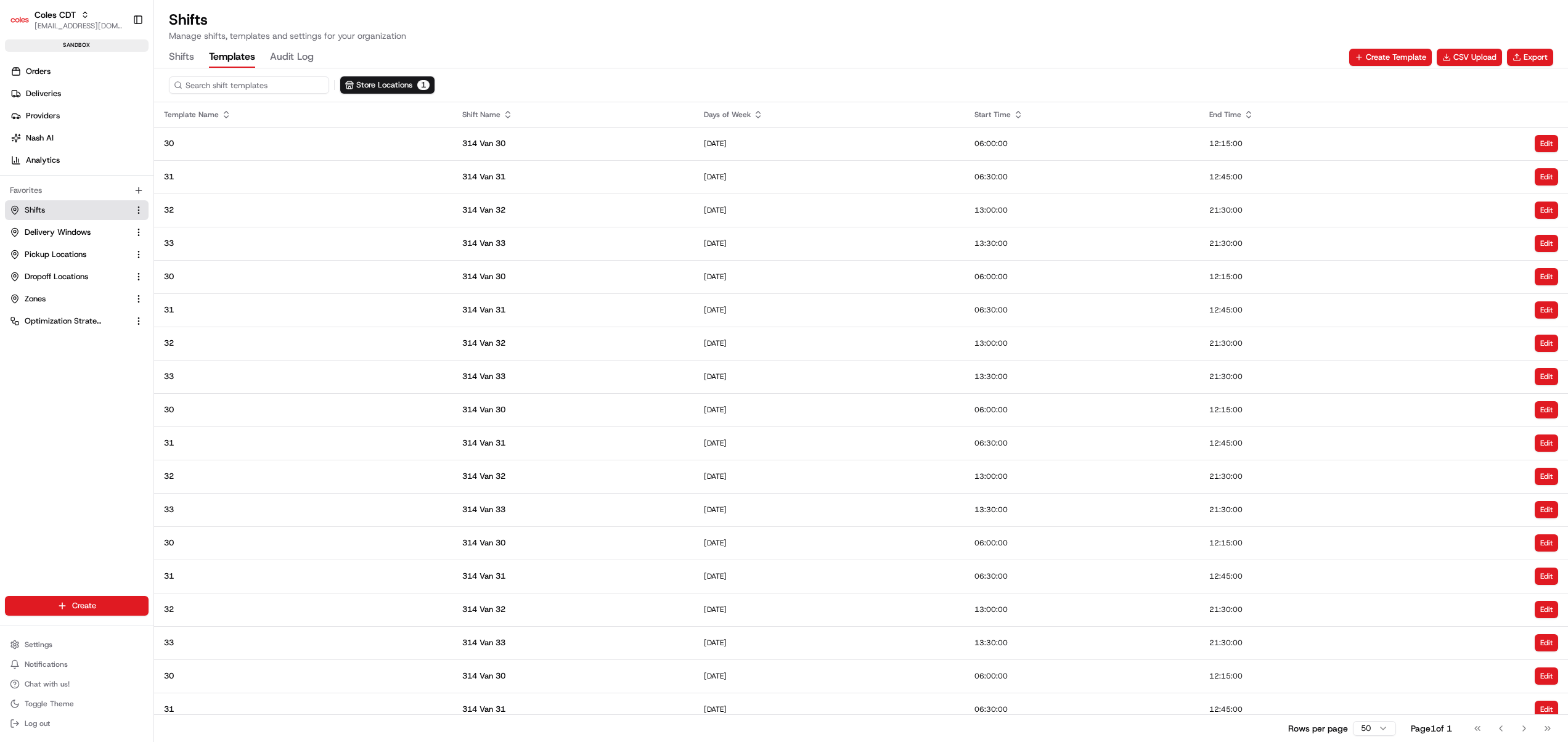
click at [1142, 65] on div "Shifts Templates Audit Log Create Template CSV Upload Export" at bounding box center [861, 57] width 1385 height 21
